Goal: Navigation & Orientation: Go to known website

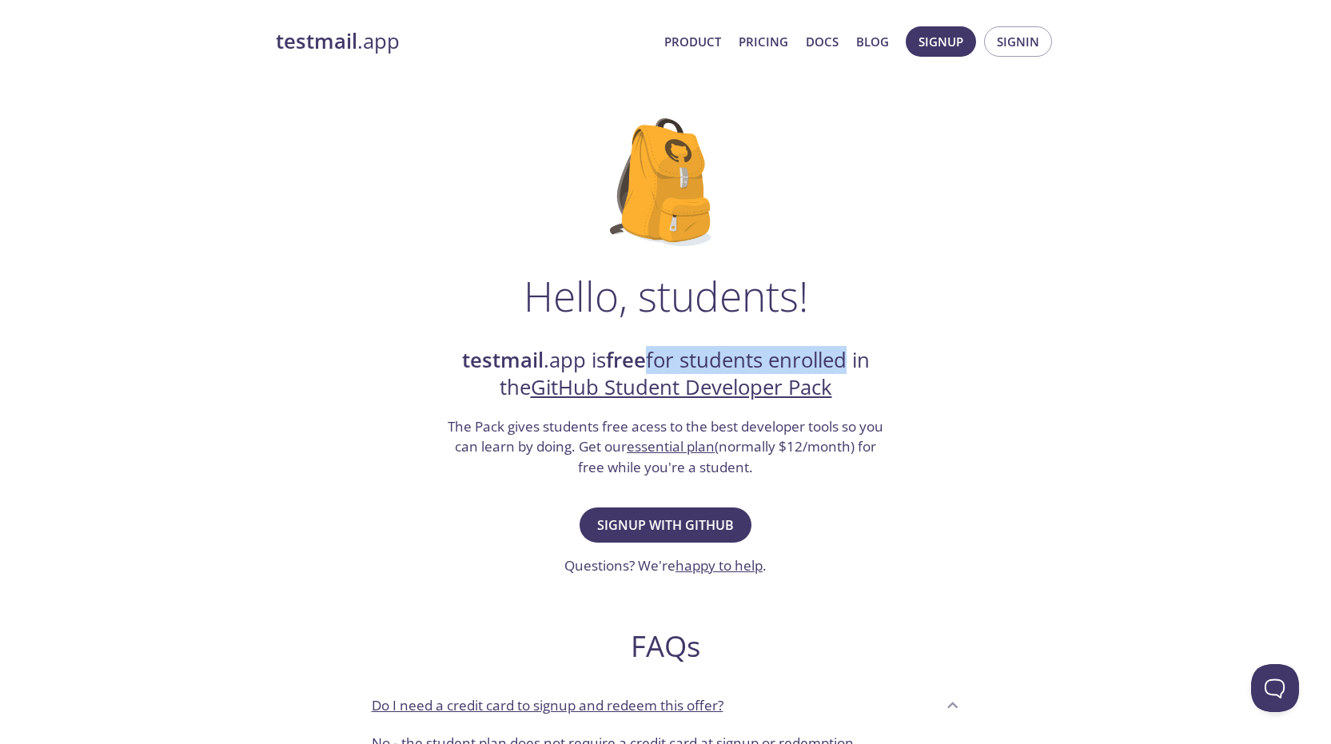
drag, startPoint x: 724, startPoint y: 358, endPoint x: 851, endPoint y: 361, distance: 127.1
click at [849, 361] on h2 "testmail .app is free for students enrolled in the GitHub Student Developer Pack" at bounding box center [666, 374] width 440 height 55
click at [911, 357] on div "Hello, students! testmail .app is free for students enrolled in the GitHub Stud…" at bounding box center [666, 581] width 780 height 976
click at [321, 31] on strong "testmail" at bounding box center [317, 41] width 82 height 28
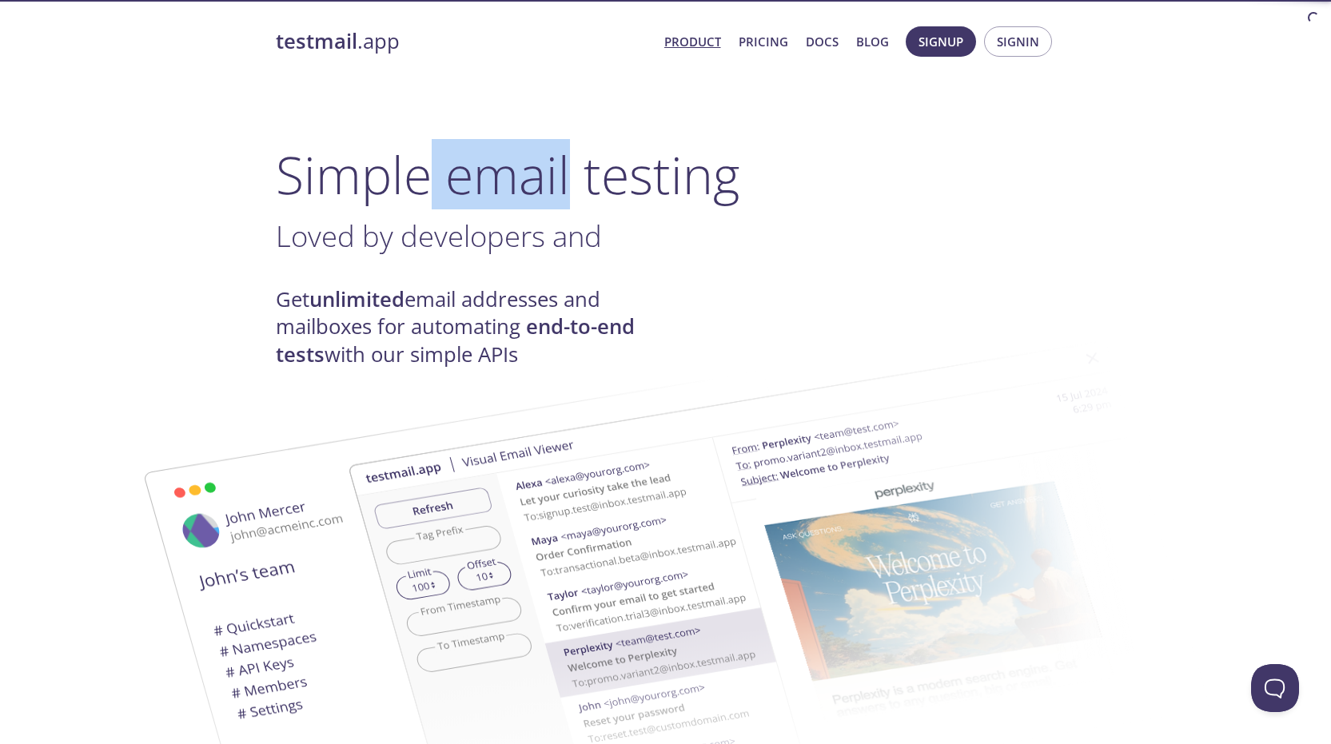
drag, startPoint x: 431, startPoint y: 188, endPoint x: 682, endPoint y: 179, distance: 251.2
click at [682, 179] on h1 "Simple email testing" at bounding box center [666, 175] width 780 height 62
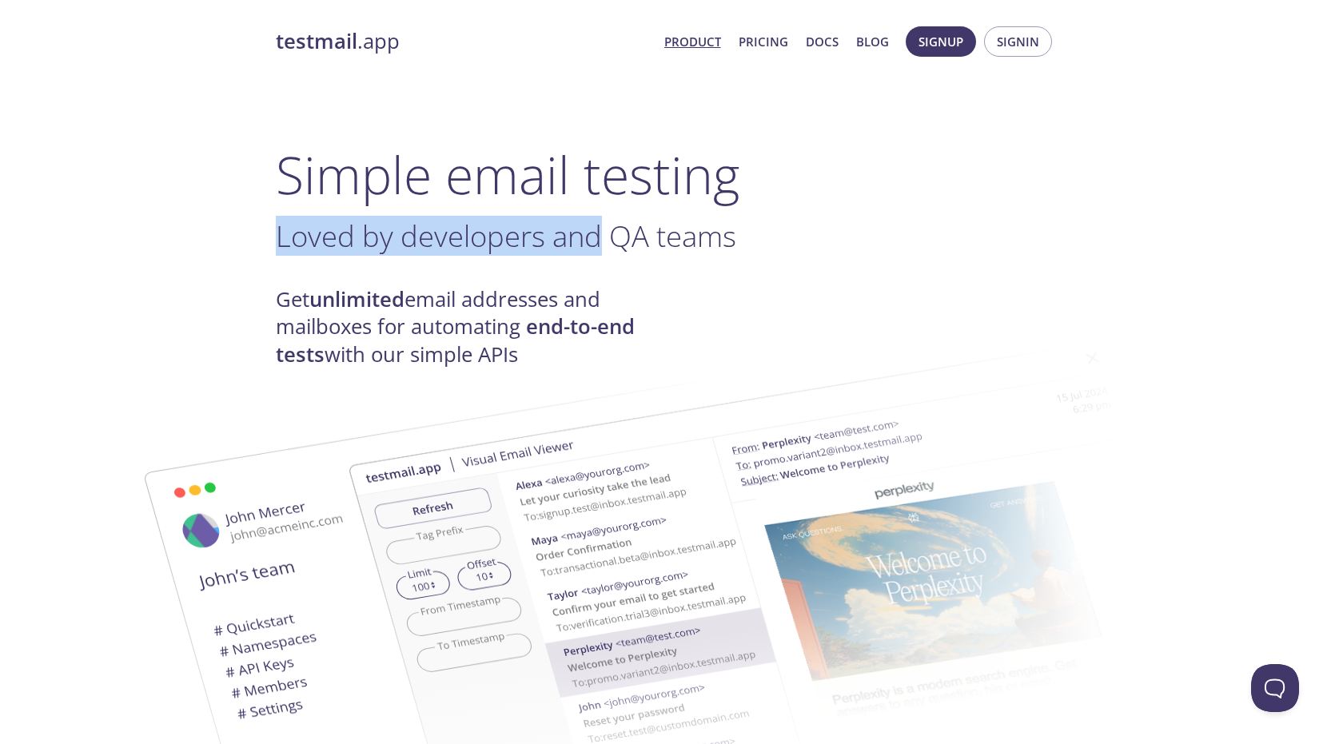
drag, startPoint x: 291, startPoint y: 236, endPoint x: 596, endPoint y: 254, distance: 305.9
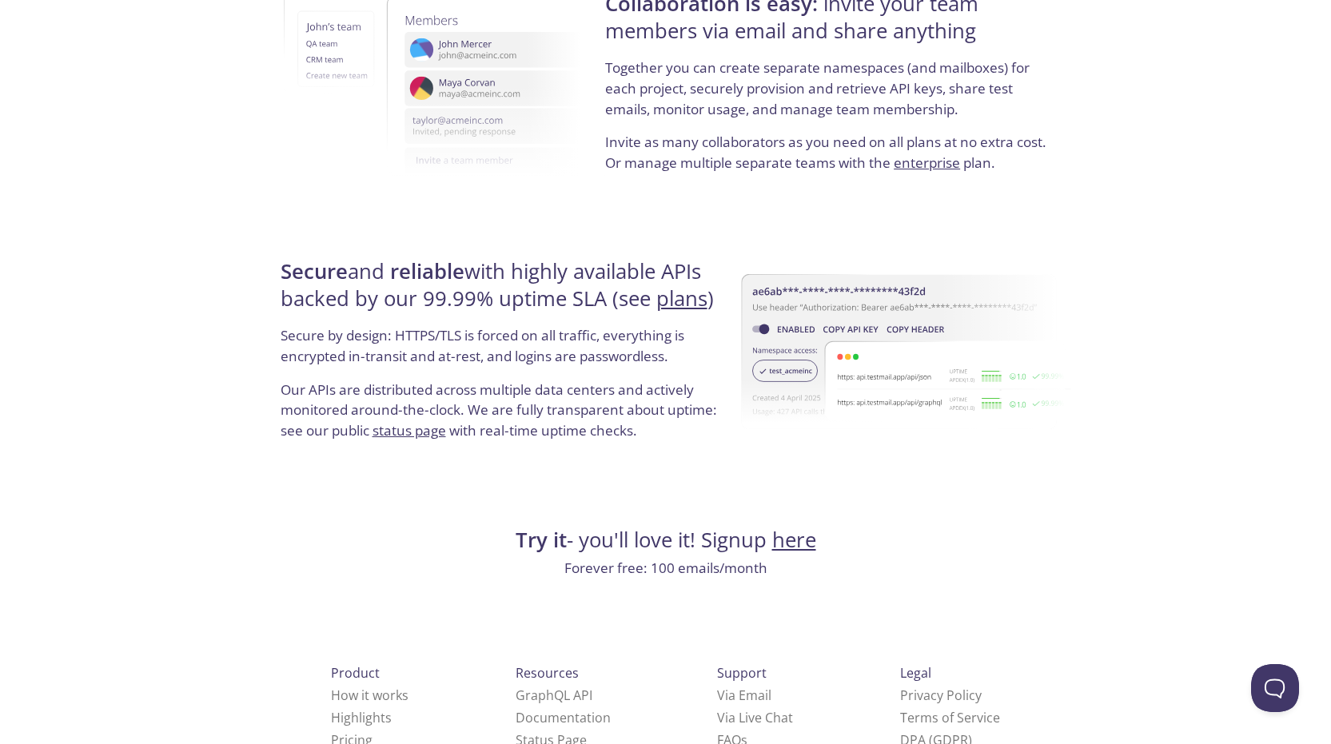
scroll to position [2914, 0]
